Goal: Information Seeking & Learning: Understand process/instructions

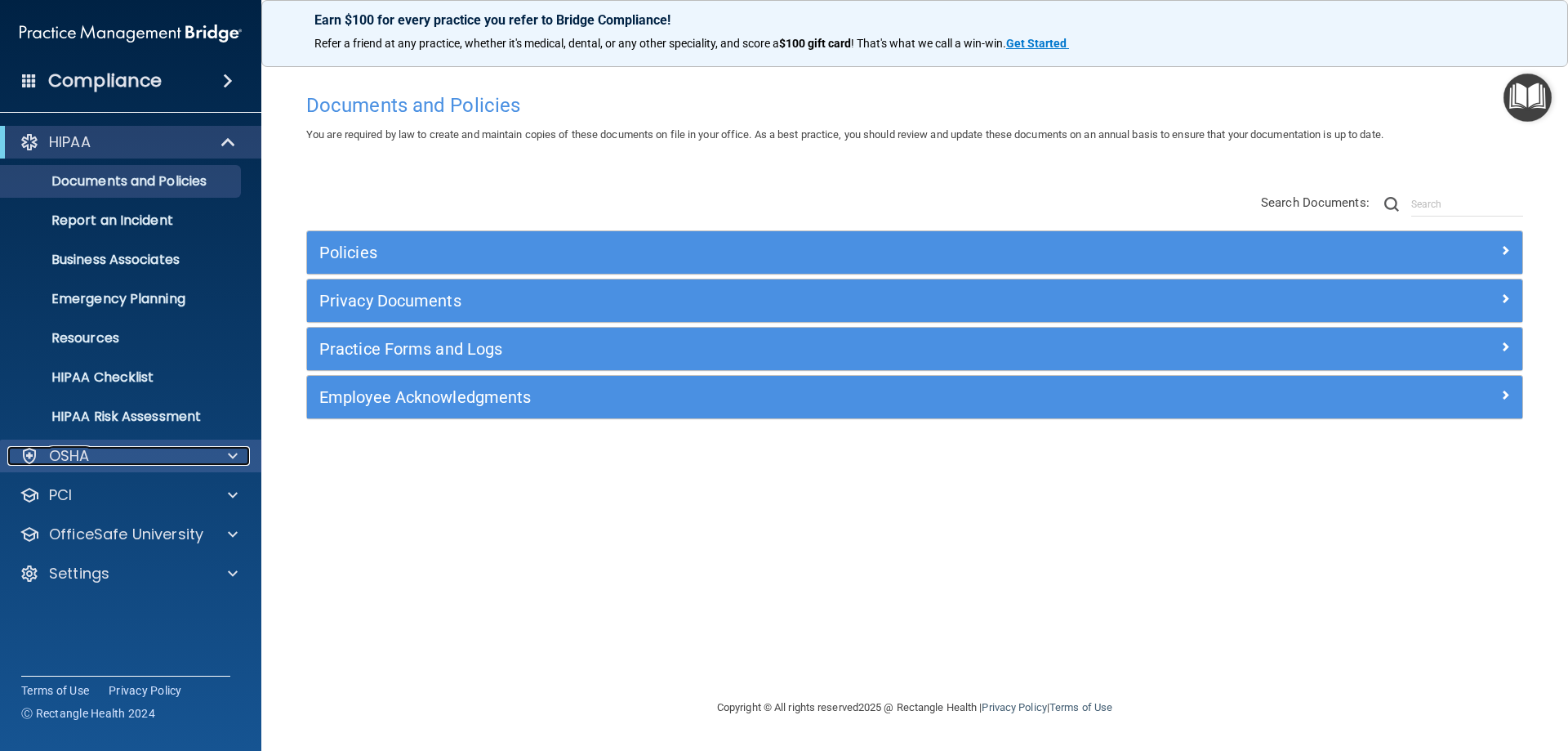
click at [112, 463] on div "OSHA" at bounding box center [108, 455] width 202 height 19
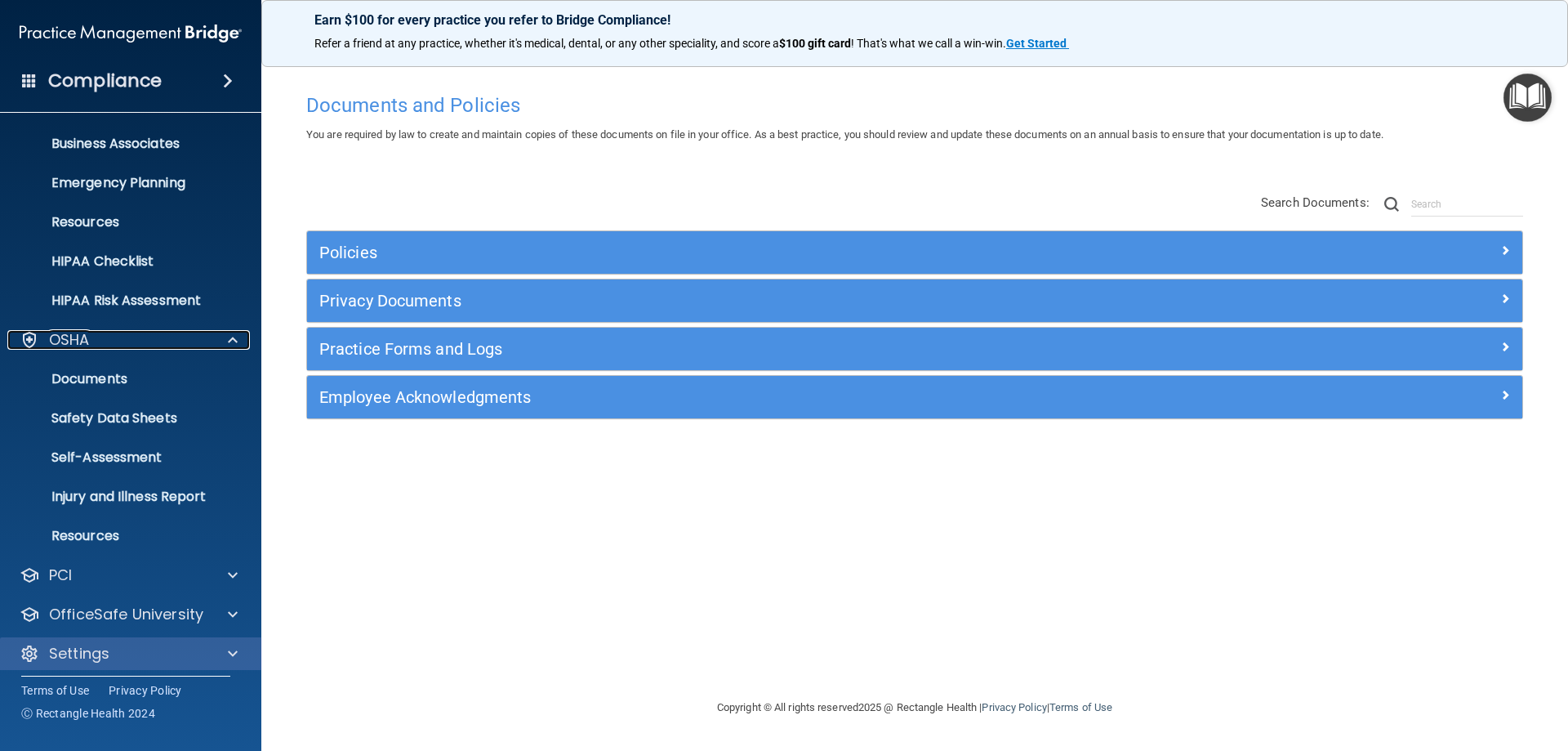
scroll to position [123, 0]
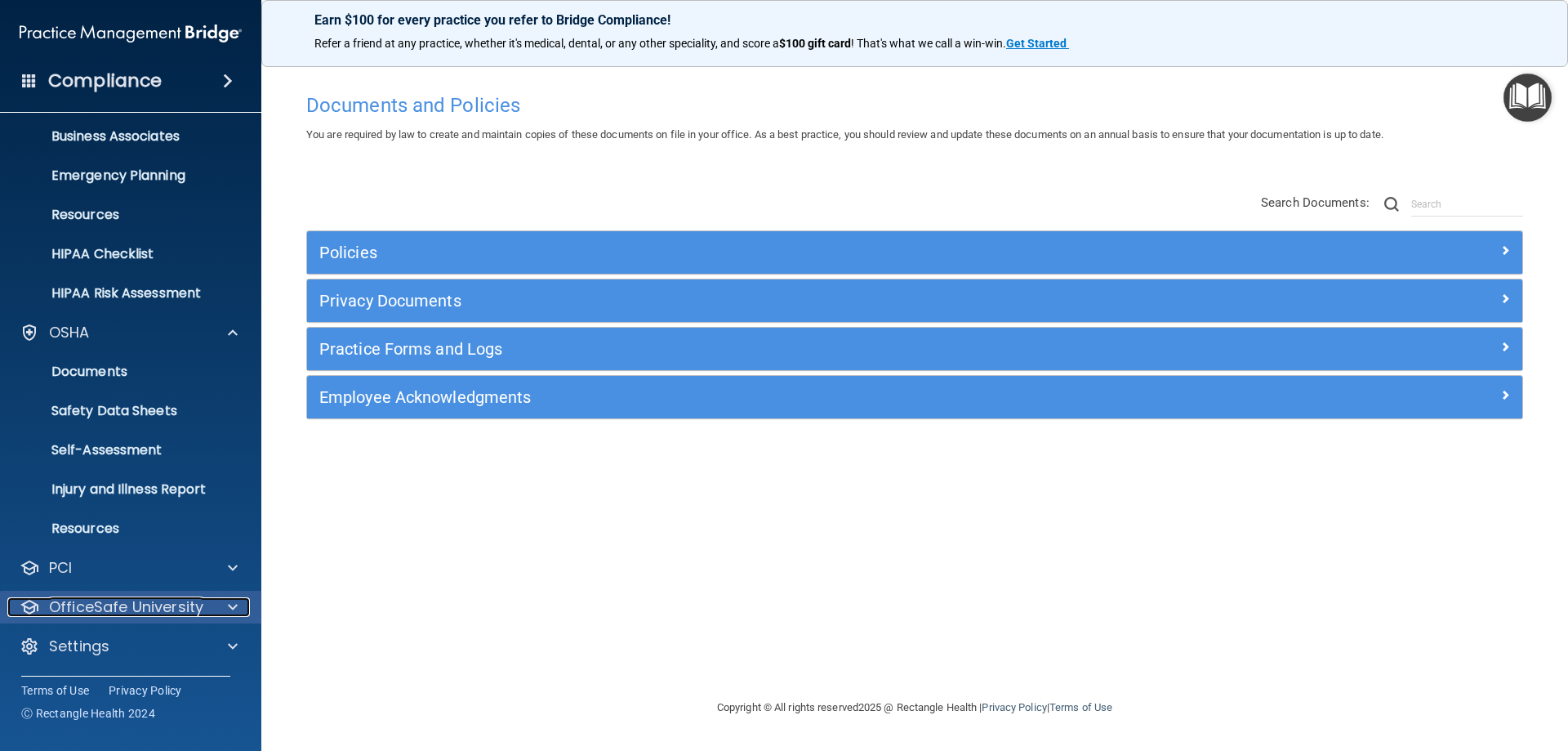
click at [114, 609] on p "OfficeSafe University" at bounding box center [126, 607] width 154 height 19
click at [92, 409] on p "Safety Data Sheets" at bounding box center [122, 411] width 223 height 17
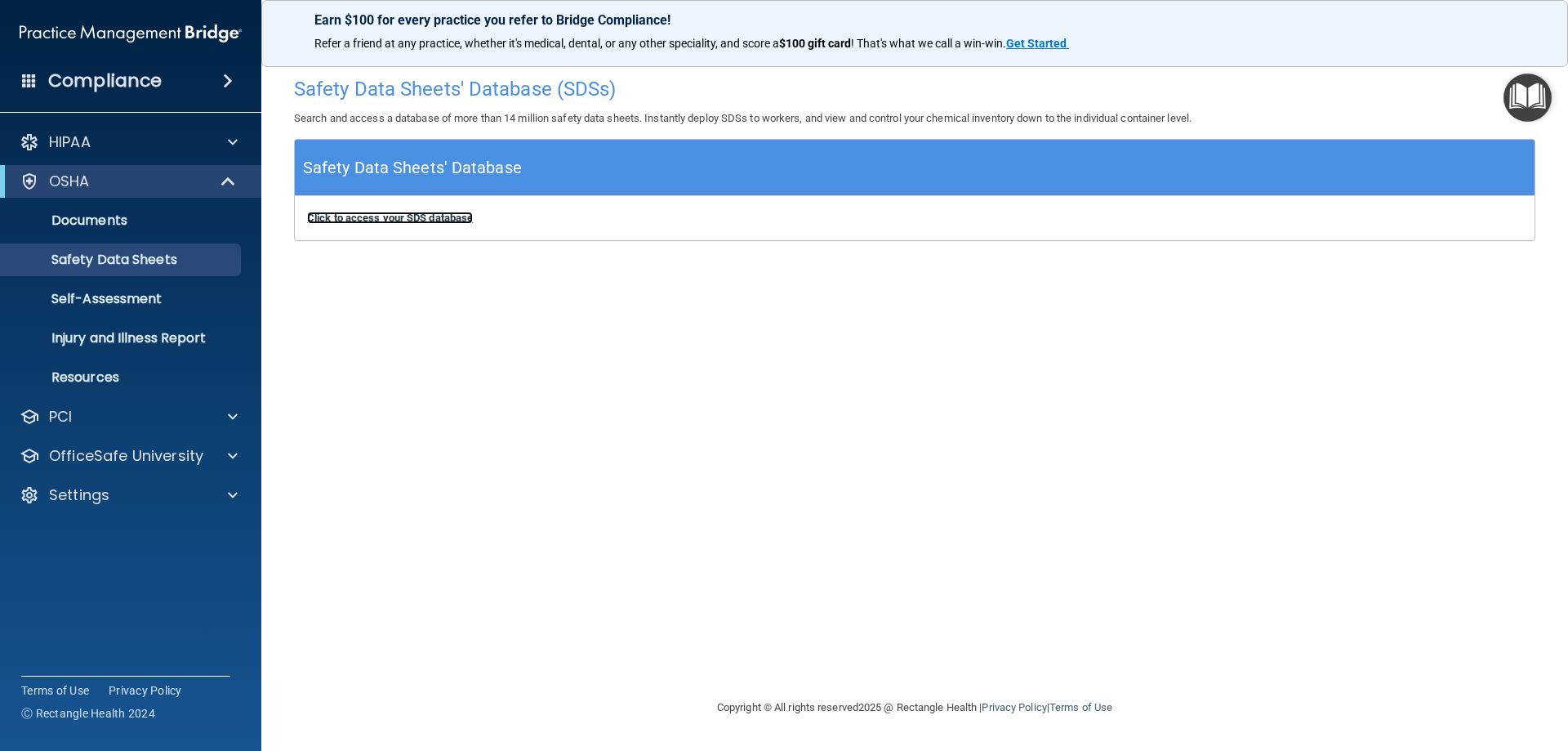
click at [384, 215] on b "Click to access your SDS database" at bounding box center [390, 217] width 165 height 12
click at [153, 341] on p "Injury and Illness Report" at bounding box center [122, 338] width 223 height 17
